Goal: Check status: Check status

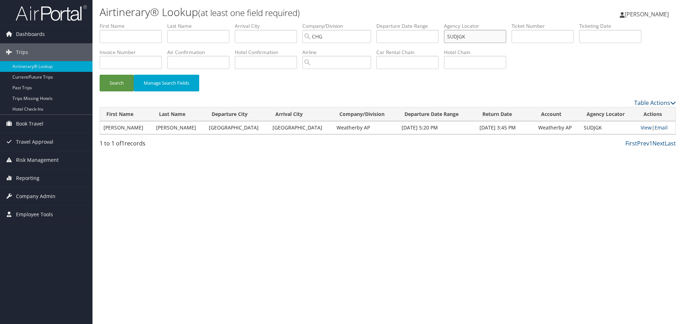
drag, startPoint x: 455, startPoint y: 39, endPoint x: 361, endPoint y: 28, distance: 94.9
click at [361, 22] on ul "First Name Last Name Departure City Arrival City Company/Division CHG Airport/C…" at bounding box center [388, 22] width 576 height 0
paste input "0067261270536"
type input "0067261270536"
click at [112, 85] on button "Search" at bounding box center [117, 83] width 34 height 17
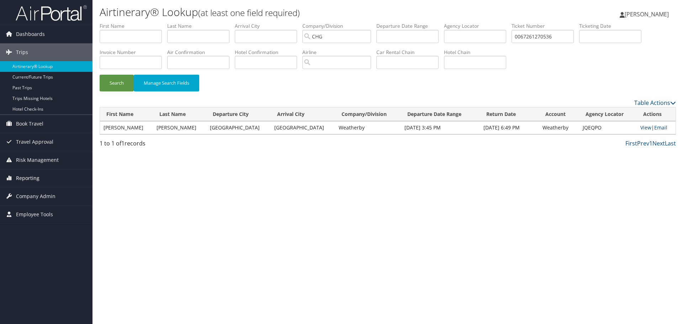
click at [28, 179] on span "Reporting" at bounding box center [27, 178] width 23 height 18
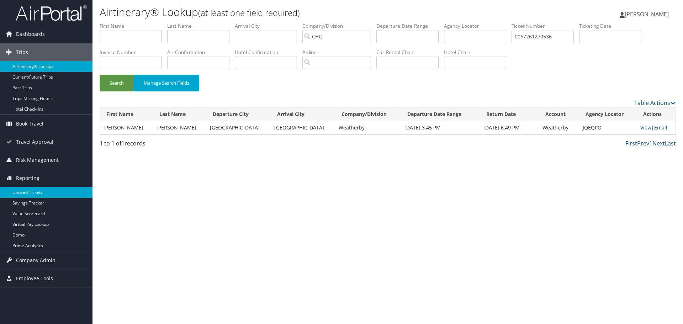
click at [31, 193] on link "Unused Tickets" at bounding box center [46, 192] width 93 height 11
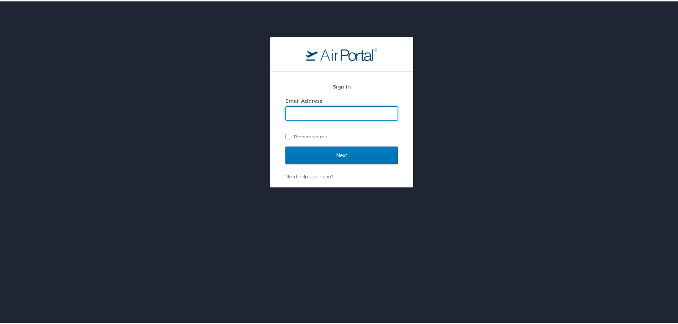
type input "tom.klein@chghealthcare.com"
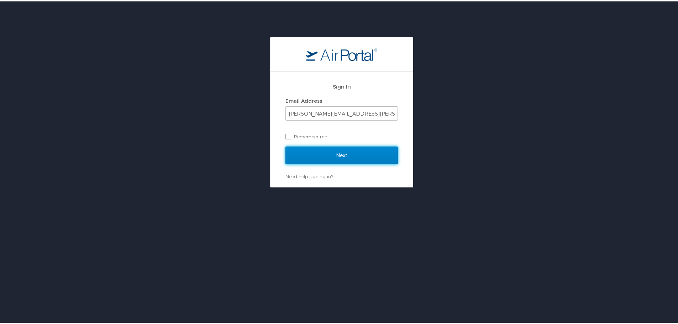
click at [340, 152] on input "Next" at bounding box center [341, 154] width 112 height 18
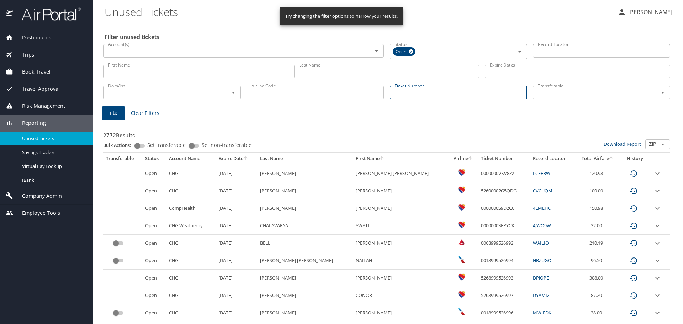
click at [400, 92] on input "Ticket Number" at bounding box center [459, 93] width 138 height 14
paste input "0067261270536"
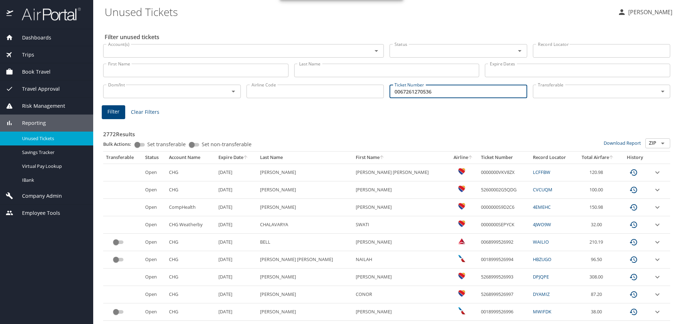
type input "0067261270536"
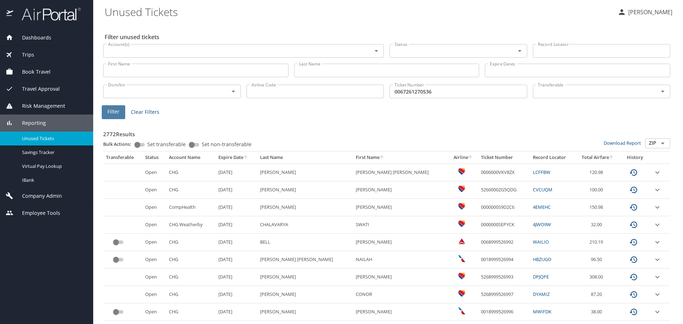
click at [115, 114] on span "Filter" at bounding box center [113, 111] width 12 height 9
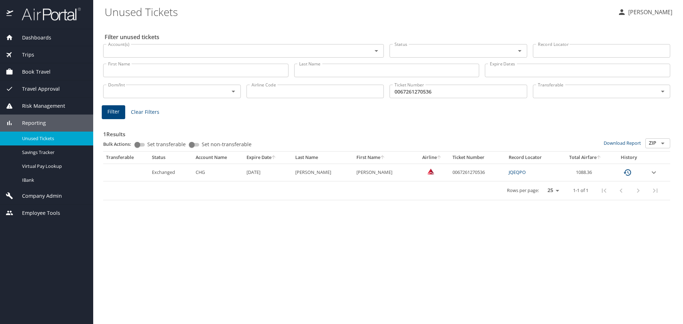
click at [653, 172] on icon "expand row" at bounding box center [654, 172] width 9 height 9
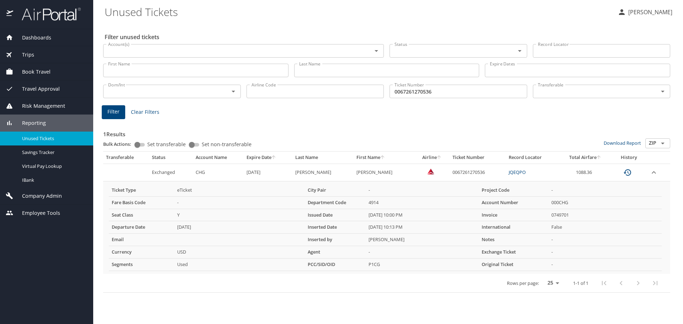
click at [557, 284] on select "25 50 100" at bounding box center [552, 283] width 20 height 11
click at [598, 260] on td "-" at bounding box center [605, 265] width 113 height 12
drag, startPoint x: 450, startPoint y: 91, endPoint x: 305, endPoint y: 91, distance: 144.5
click at [305, 91] on div "Dom/Int Dom/Int Airline Code Airline Code Ticket Number 0067261270536 Ticket Nu…" at bounding box center [386, 90] width 573 height 23
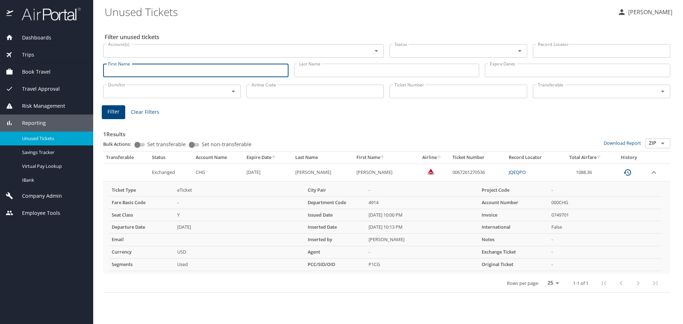
click at [178, 74] on input "First Name" at bounding box center [195, 71] width 185 height 14
type input "john"
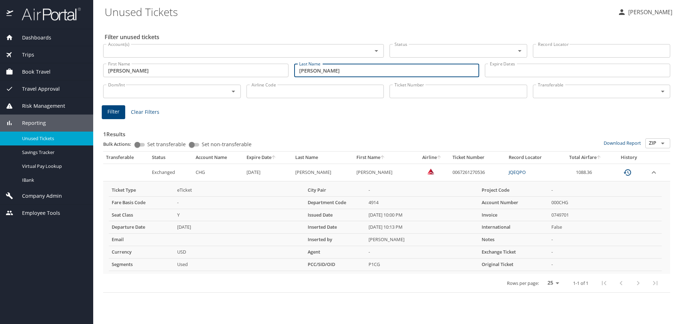
type input "ingle"
click at [120, 111] on button "Filter" at bounding box center [113, 112] width 23 height 14
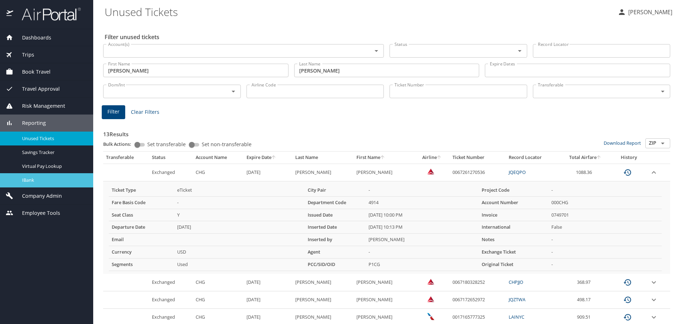
click at [27, 182] on span "IBank" at bounding box center [53, 180] width 63 height 7
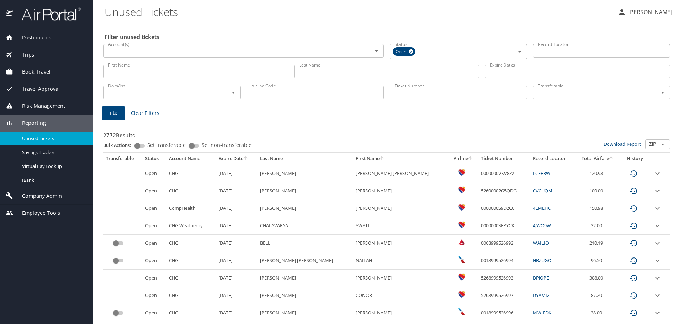
click at [28, 124] on span "Reporting" at bounding box center [29, 123] width 33 height 8
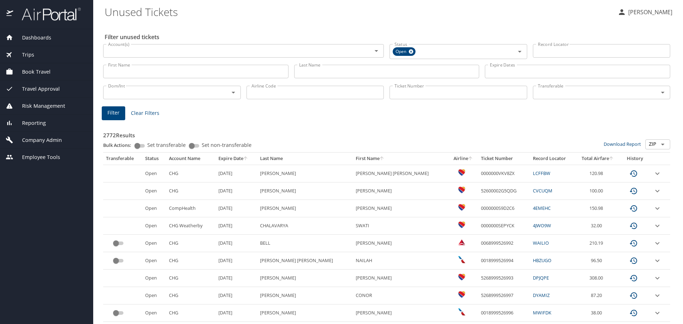
click at [29, 124] on span "Reporting" at bounding box center [29, 123] width 33 height 8
